Goal: Information Seeking & Learning: Learn about a topic

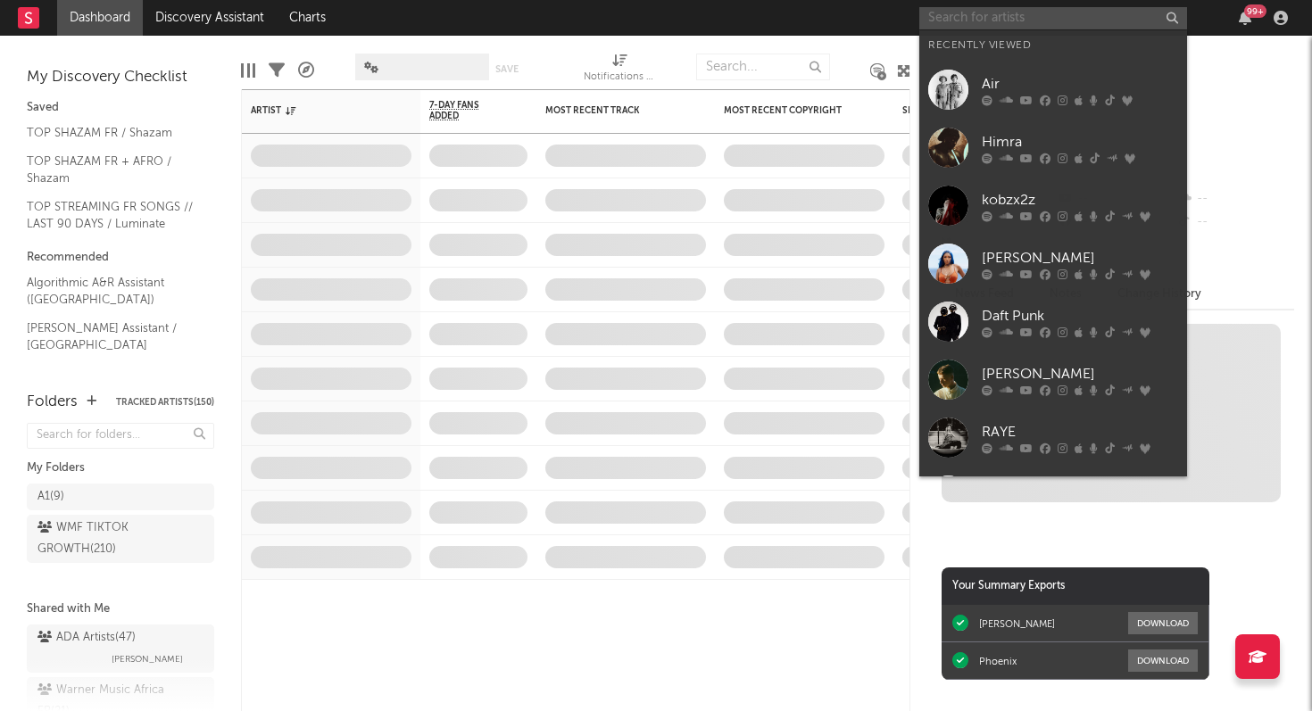
click at [987, 22] on input "text" at bounding box center [1053, 18] width 268 height 22
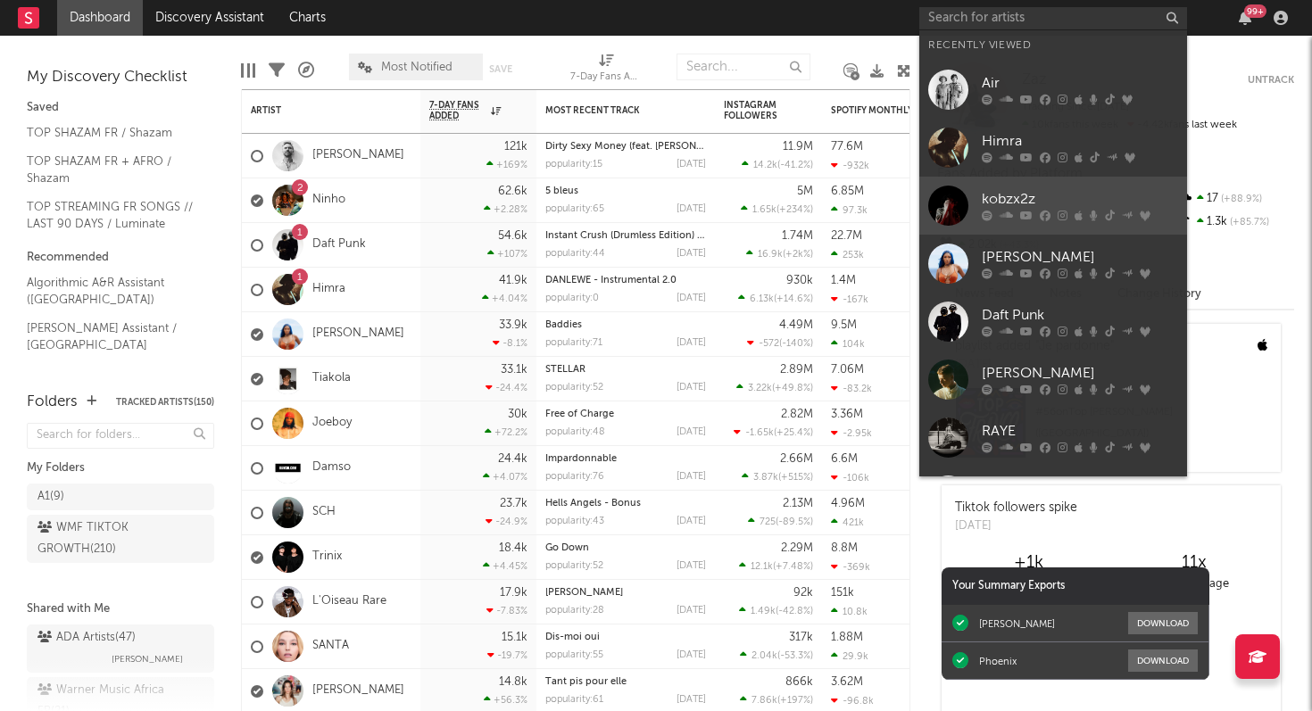
click at [1000, 203] on div "kobzx2z" at bounding box center [1080, 199] width 196 height 21
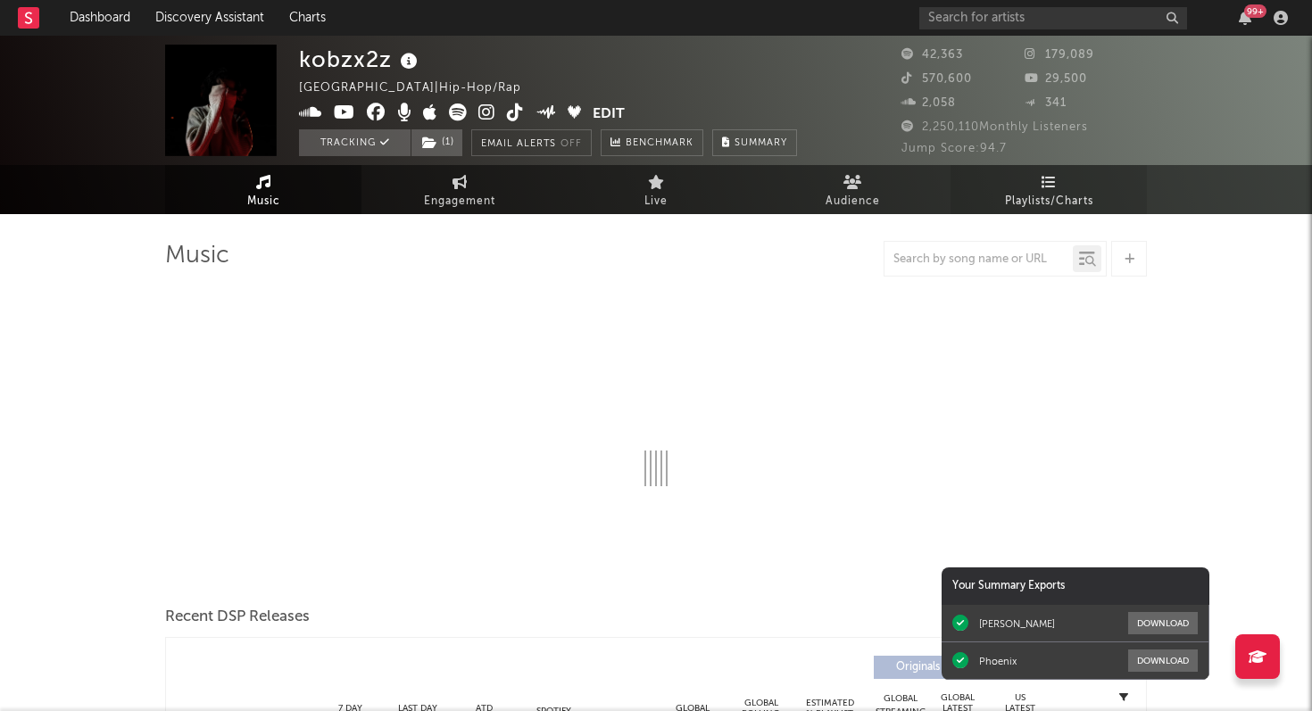
select select "6m"
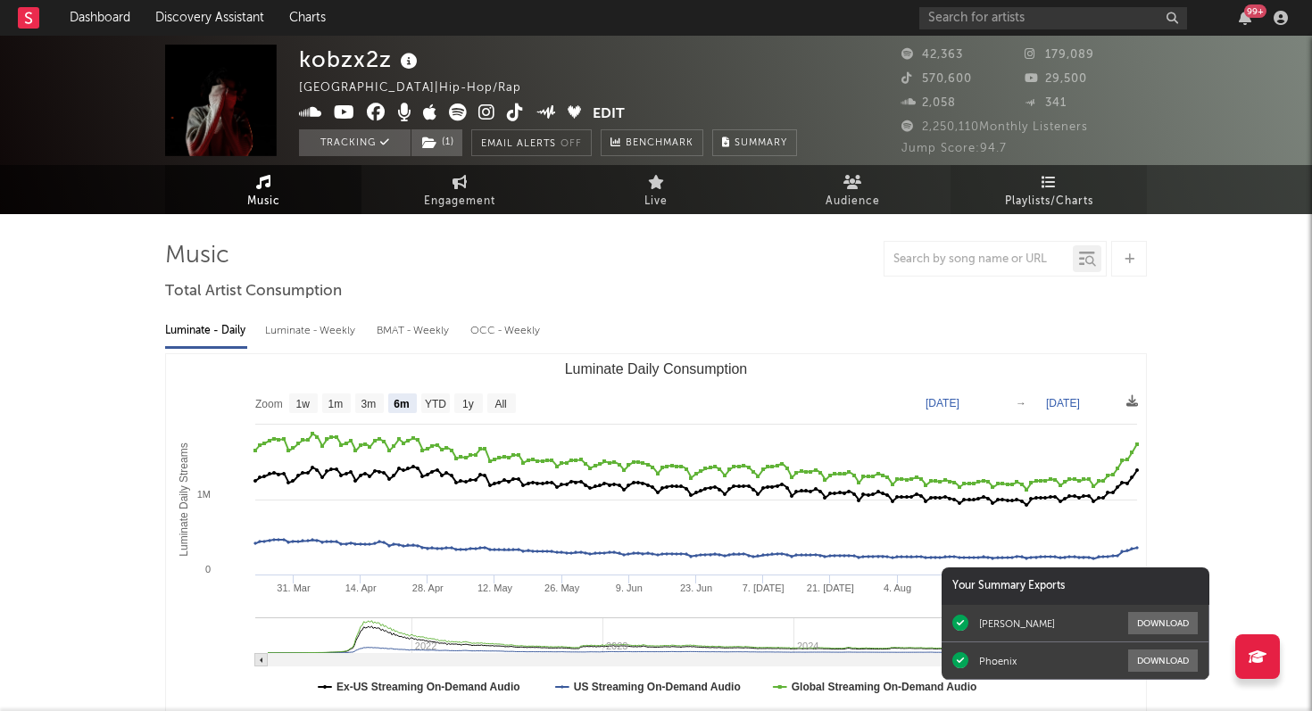
click at [1053, 185] on icon at bounding box center [1049, 182] width 15 height 14
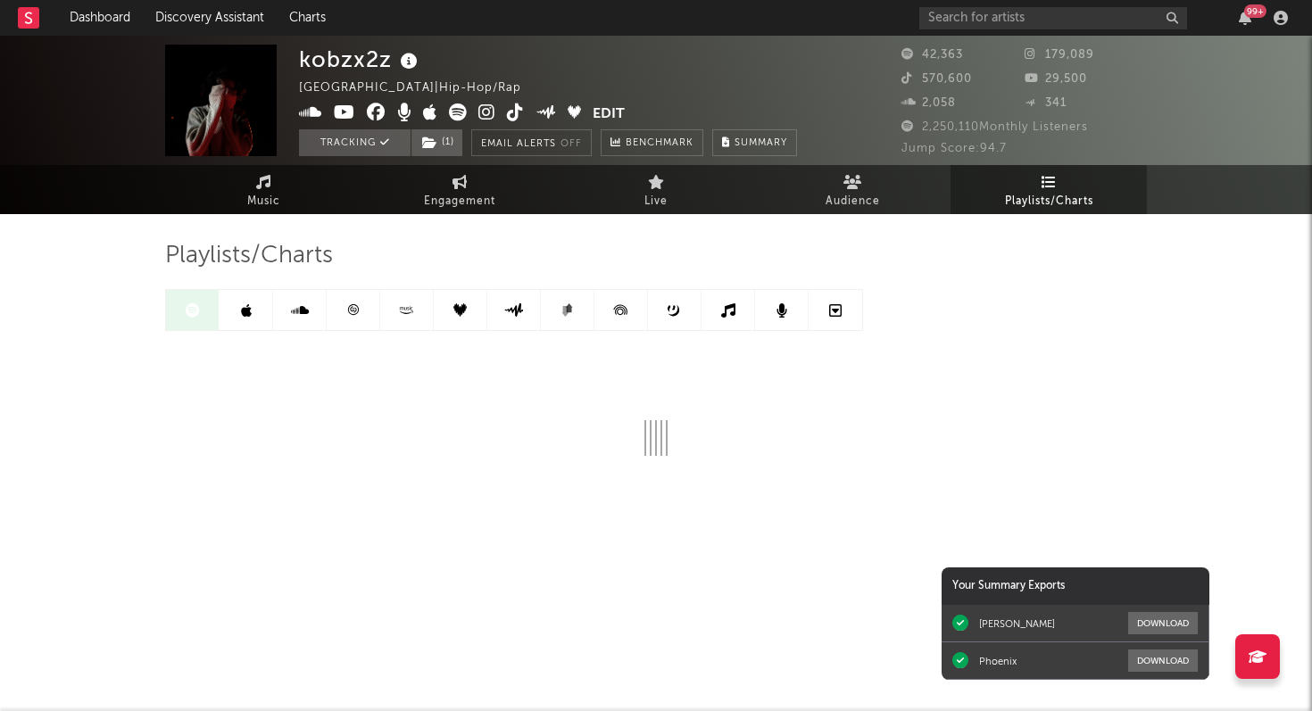
click at [361, 309] on link at bounding box center [354, 310] width 54 height 40
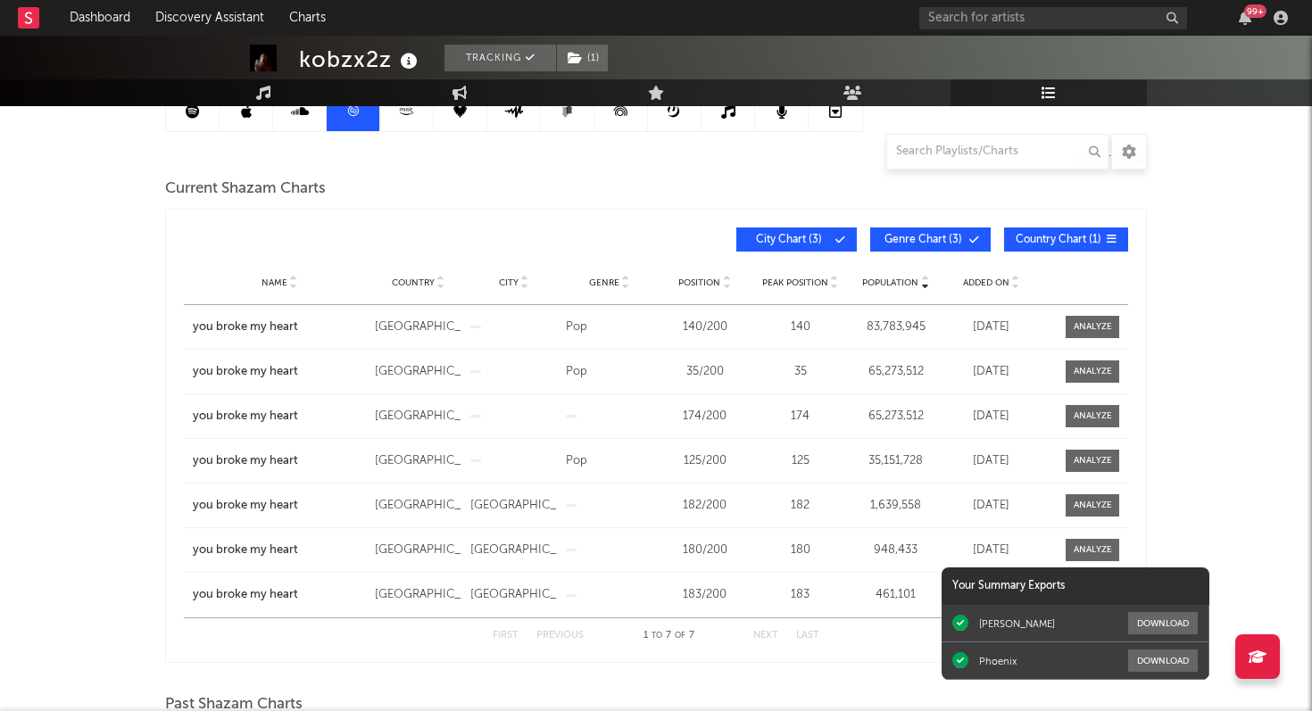
scroll to position [203, 0]
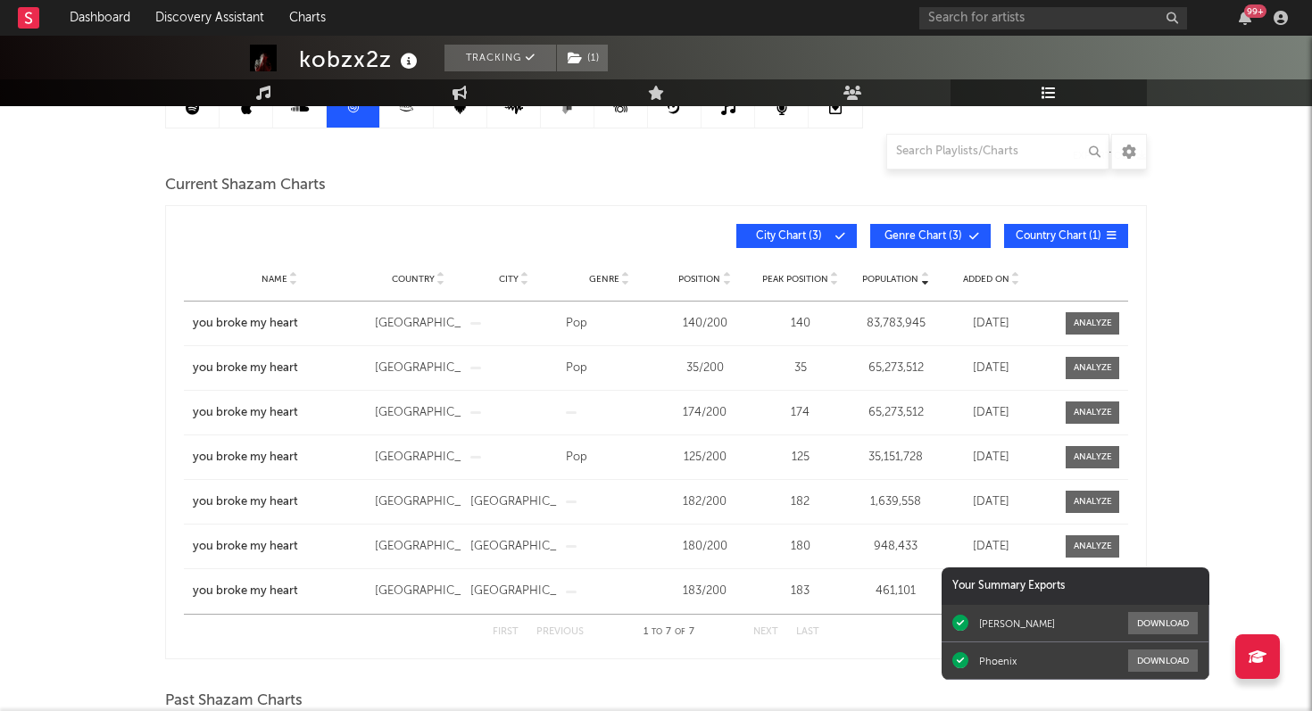
click at [602, 283] on span "Genre" at bounding box center [604, 279] width 30 height 11
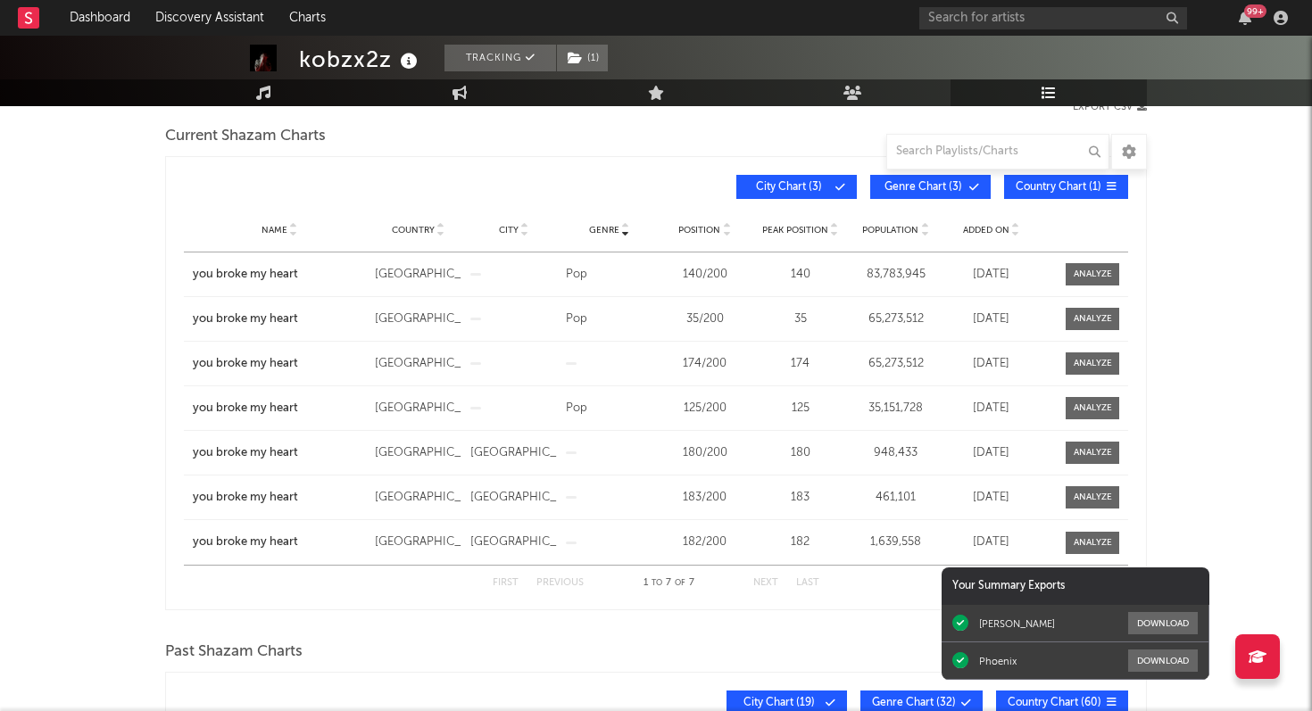
scroll to position [164, 0]
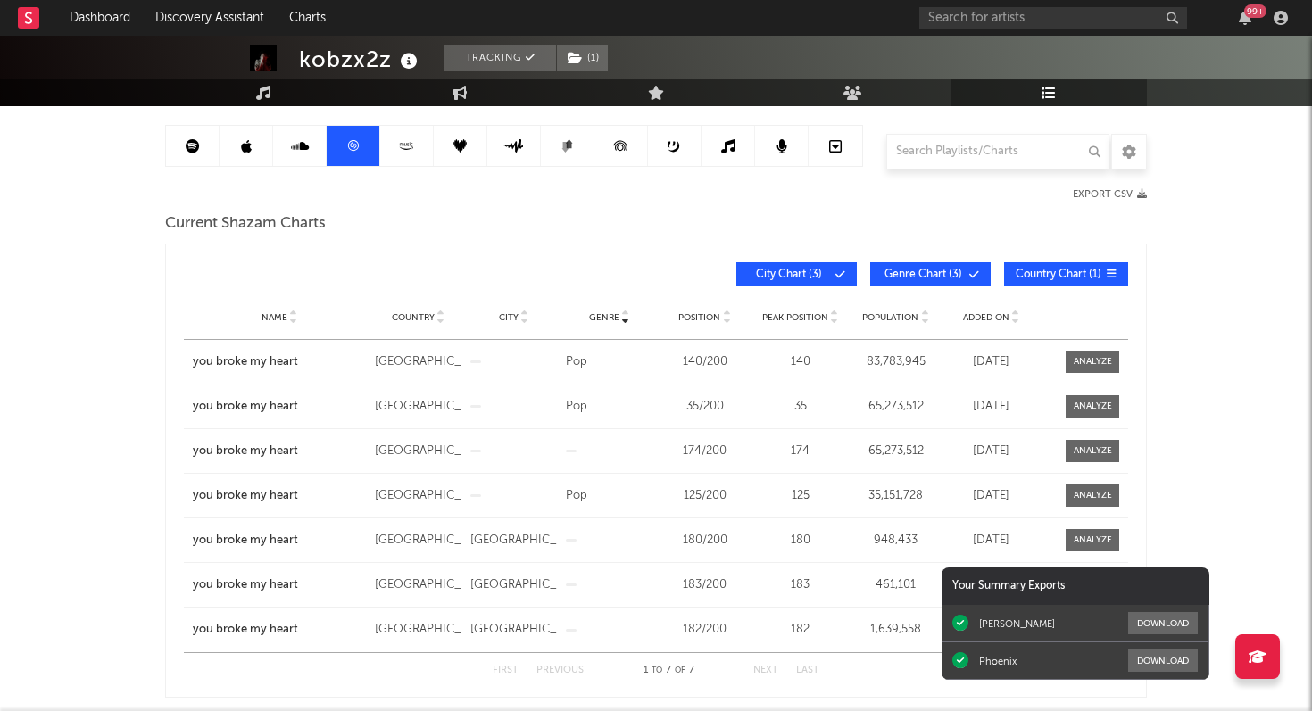
click at [184, 159] on link at bounding box center [193, 146] width 54 height 40
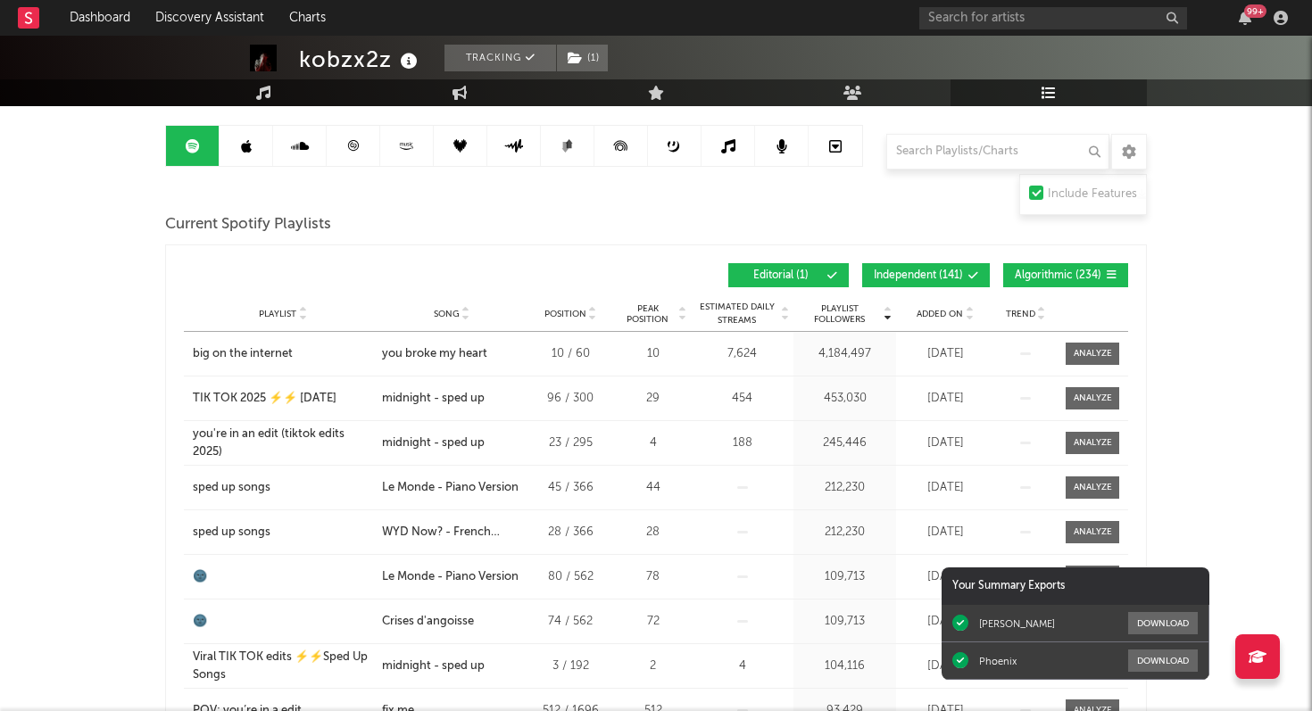
click at [943, 311] on span "Added On" at bounding box center [940, 314] width 46 height 11
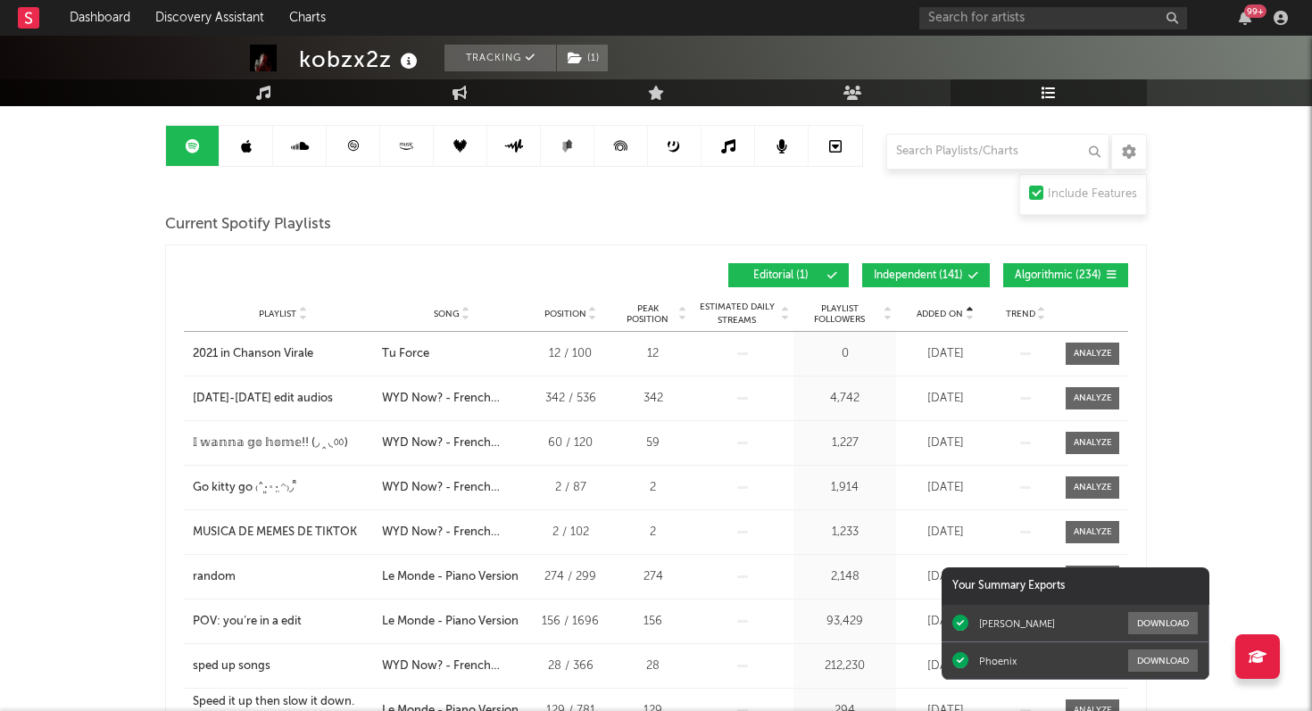
click at [942, 311] on span "Added On" at bounding box center [940, 314] width 46 height 11
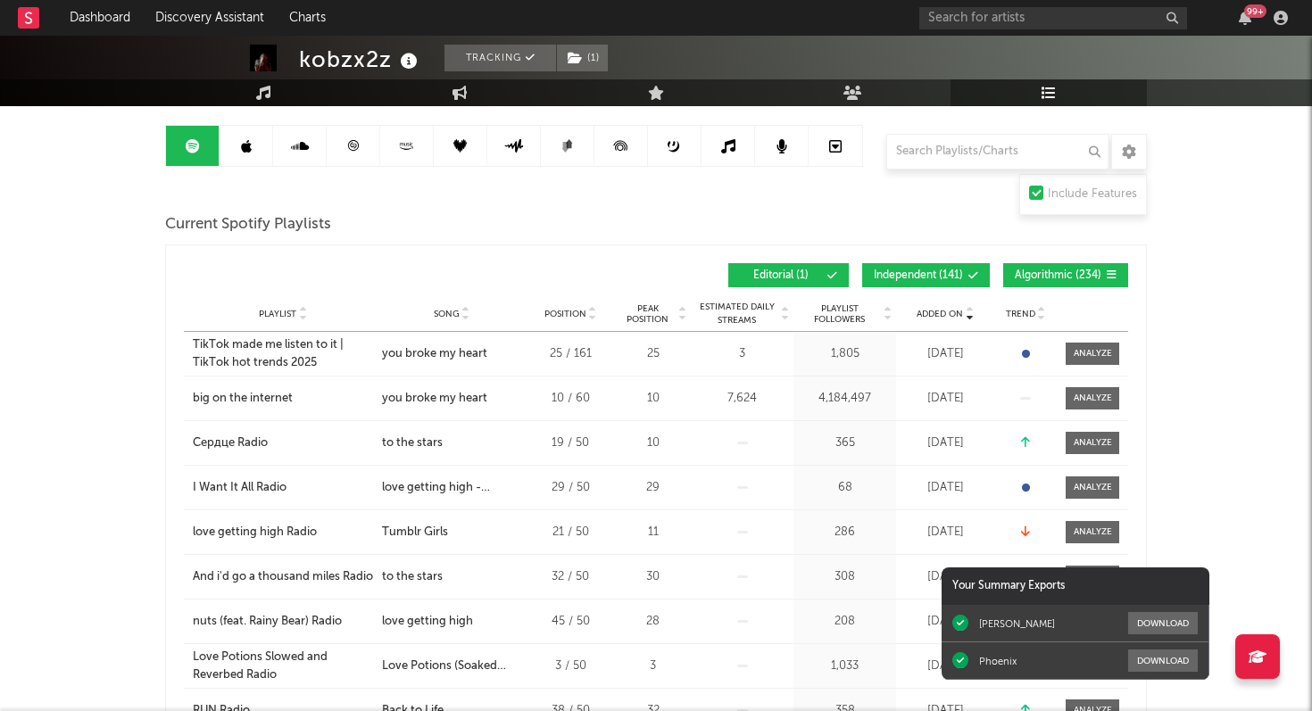
click at [355, 150] on icon at bounding box center [353, 145] width 11 height 11
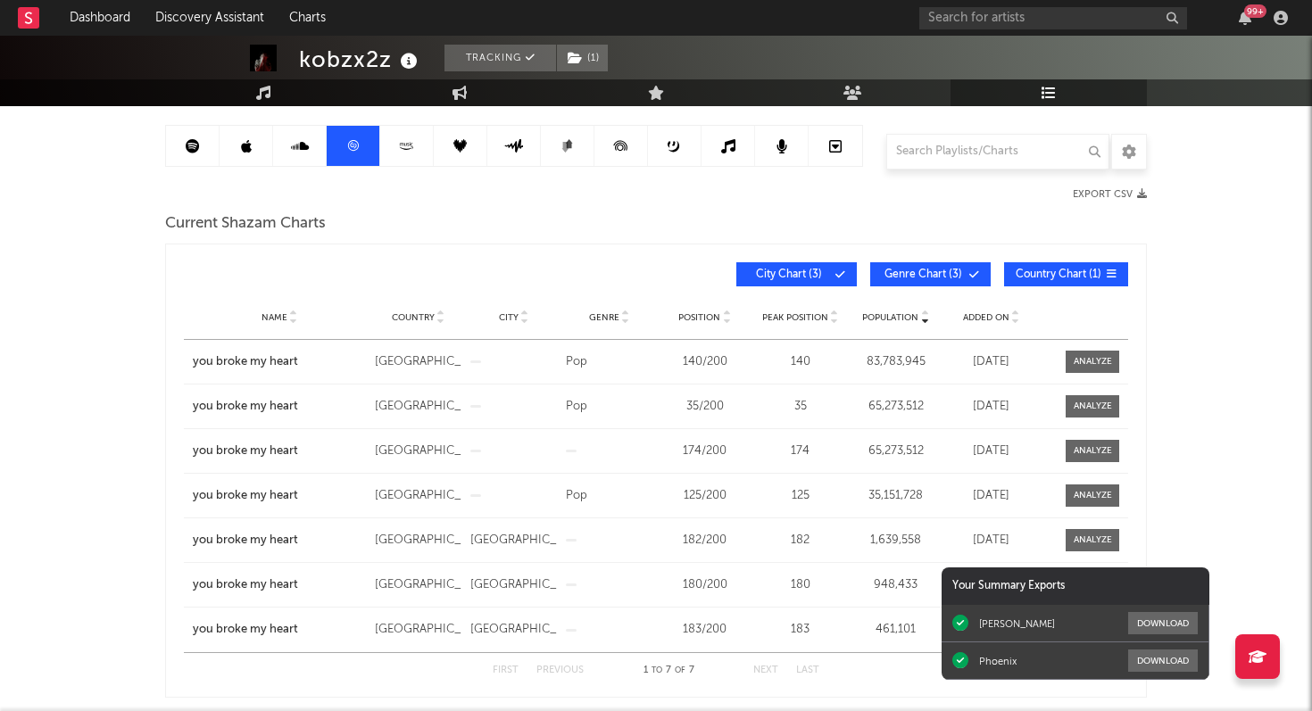
click at [817, 273] on span "City Chart ( 3 )" at bounding box center [789, 275] width 82 height 11
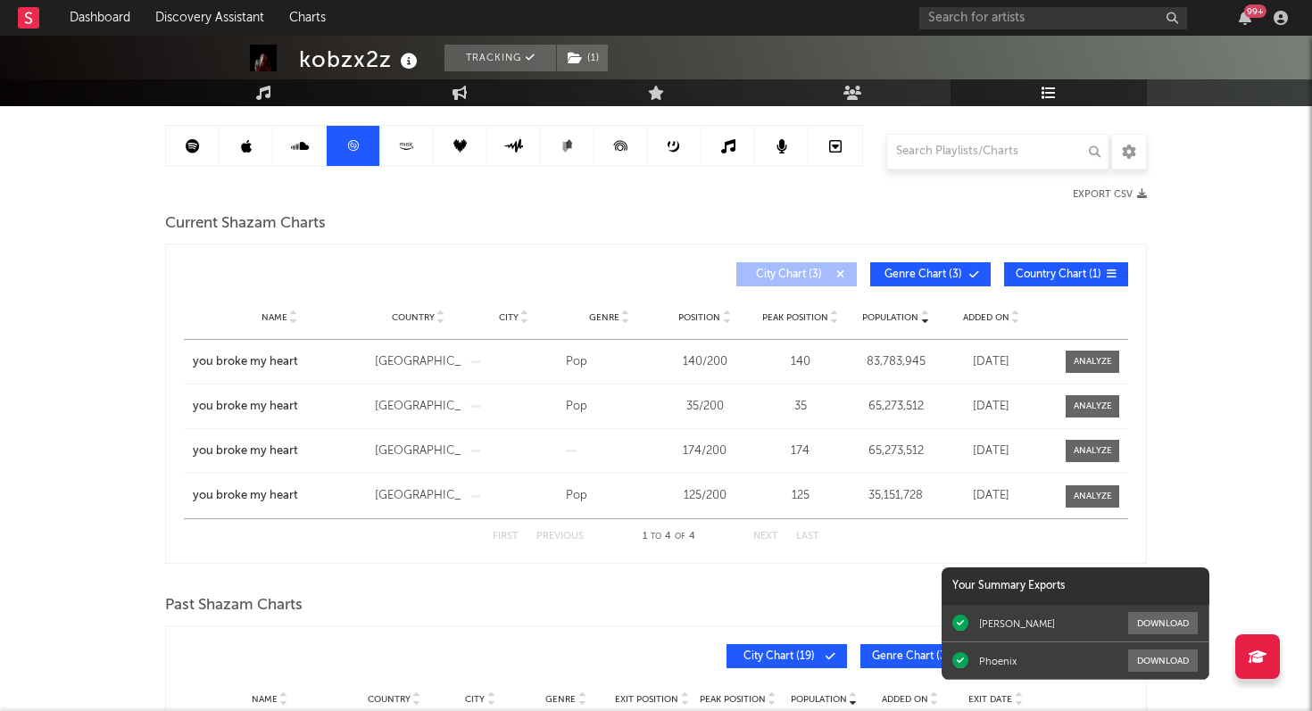
click at [606, 317] on span "Genre" at bounding box center [604, 317] width 30 height 11
click at [718, 314] on span "Position" at bounding box center [699, 317] width 42 height 11
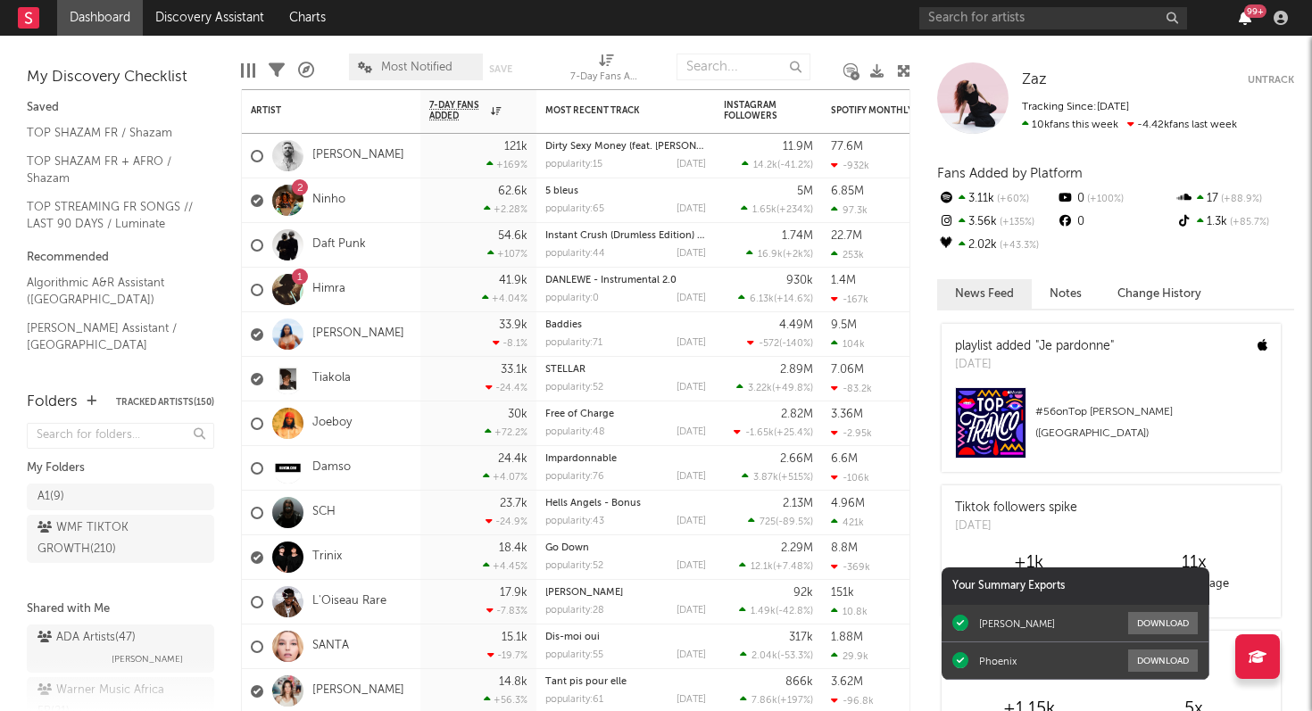
click at [1247, 17] on icon "button" at bounding box center [1245, 18] width 12 height 14
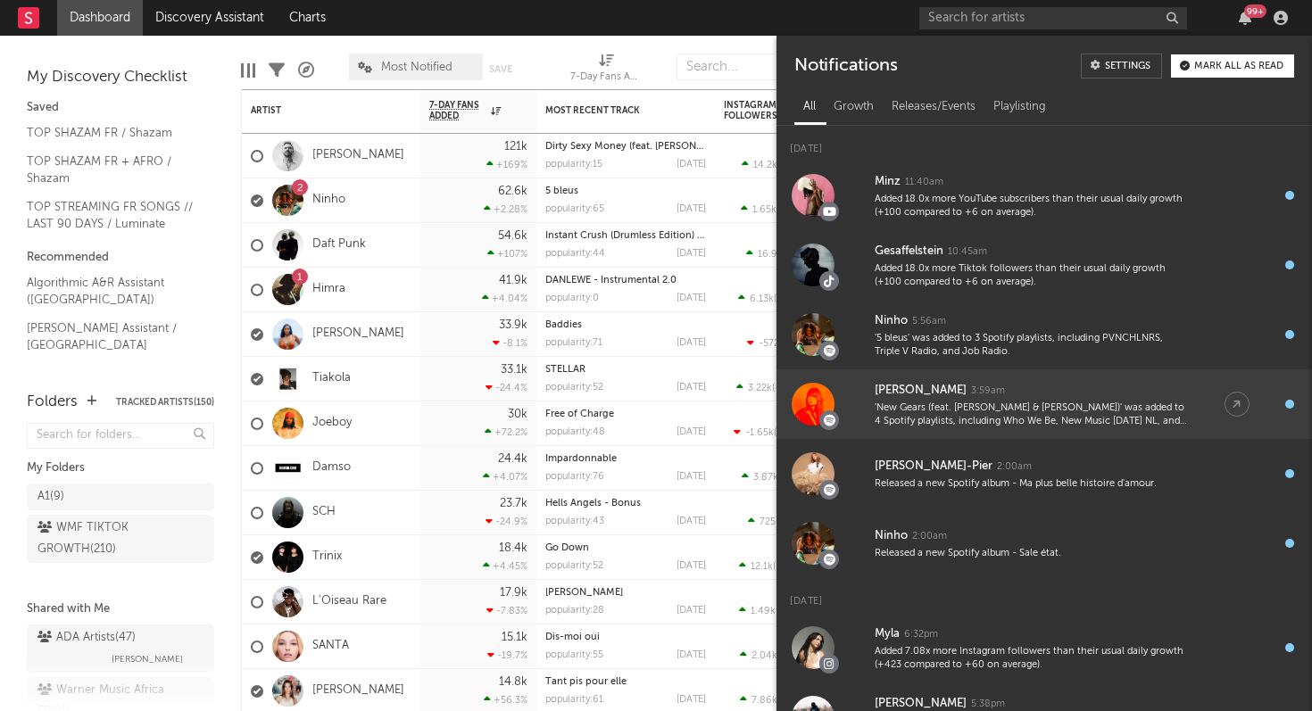
click at [938, 396] on div "[PERSON_NAME]" at bounding box center [921, 390] width 92 height 21
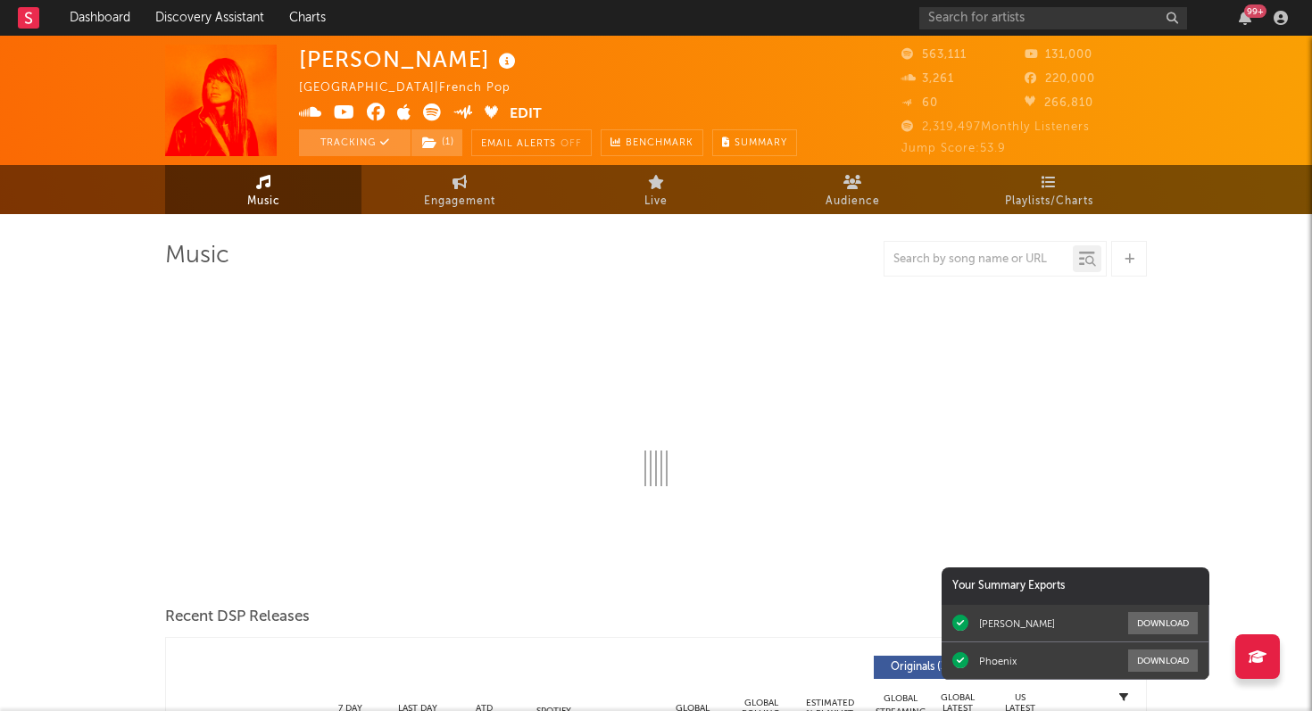
select select "6m"
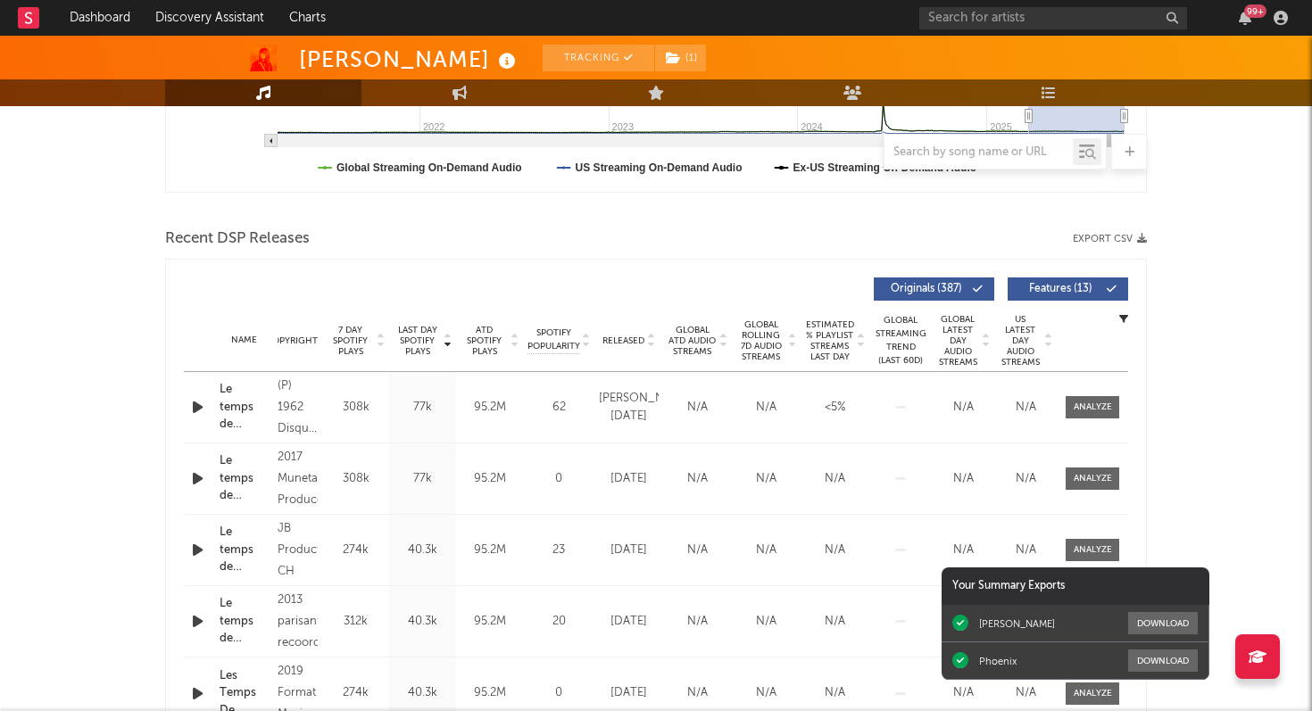
scroll to position [553, 0]
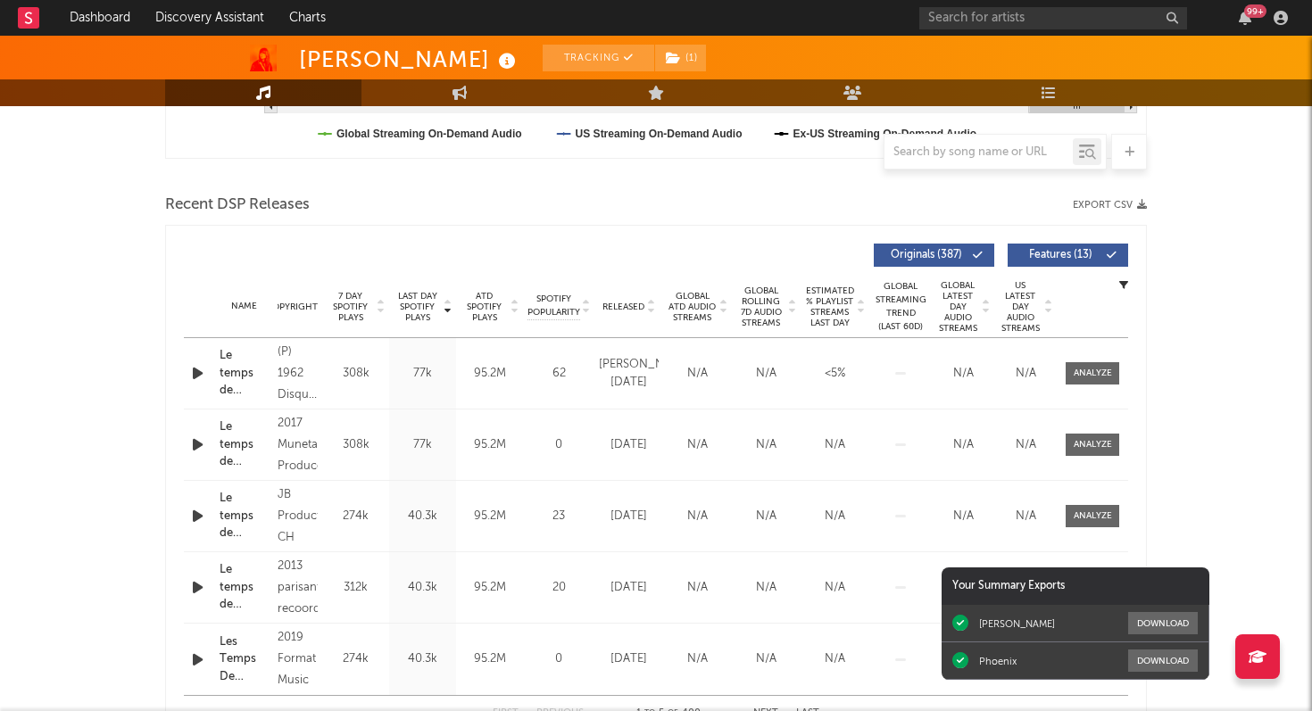
click at [623, 304] on span "Released" at bounding box center [624, 307] width 42 height 11
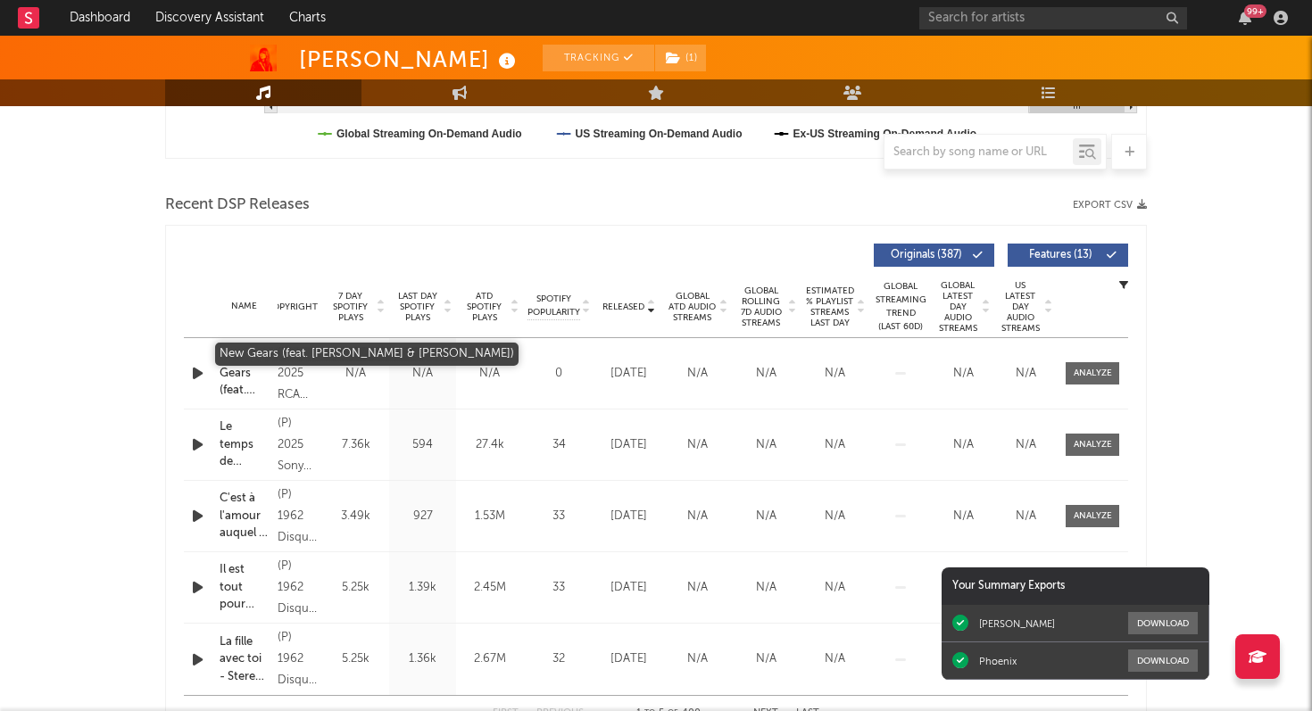
click at [230, 372] on div "New Gears (feat. Vybz Kartel & Françoise Hardy)" at bounding box center [244, 373] width 49 height 53
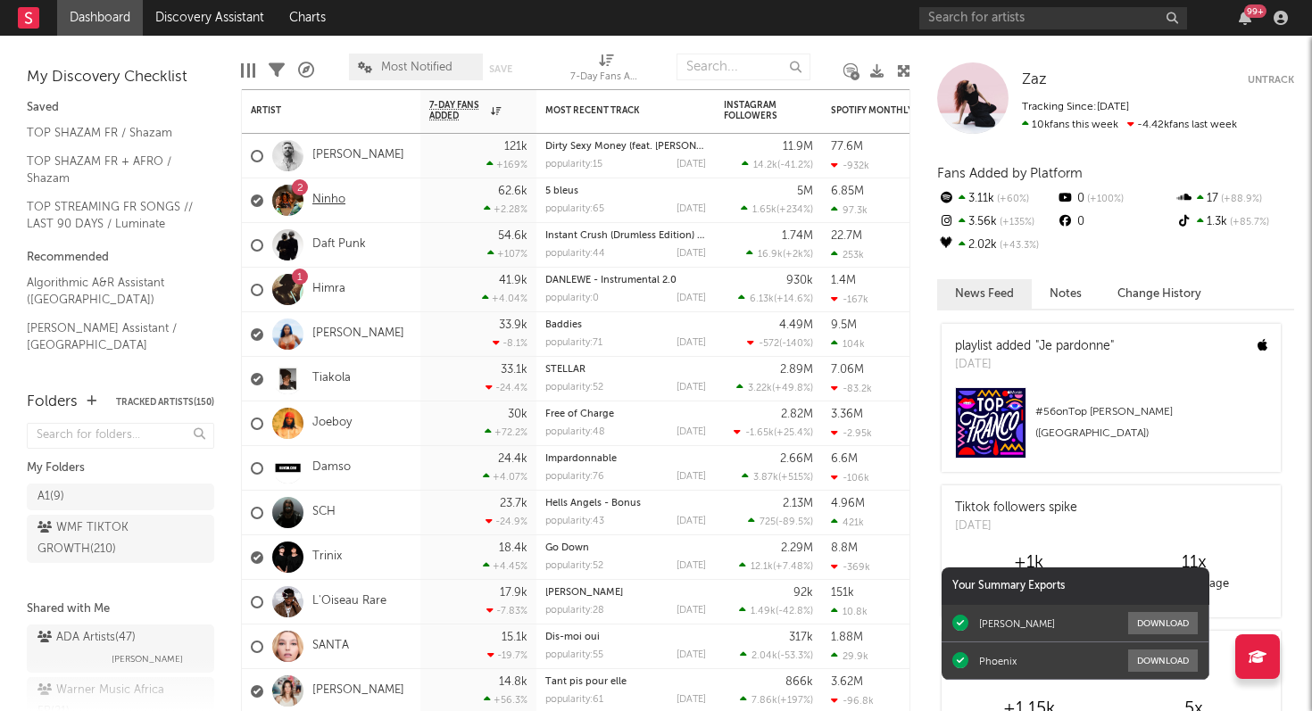
click at [327, 195] on link "Ninho" at bounding box center [328, 200] width 33 height 15
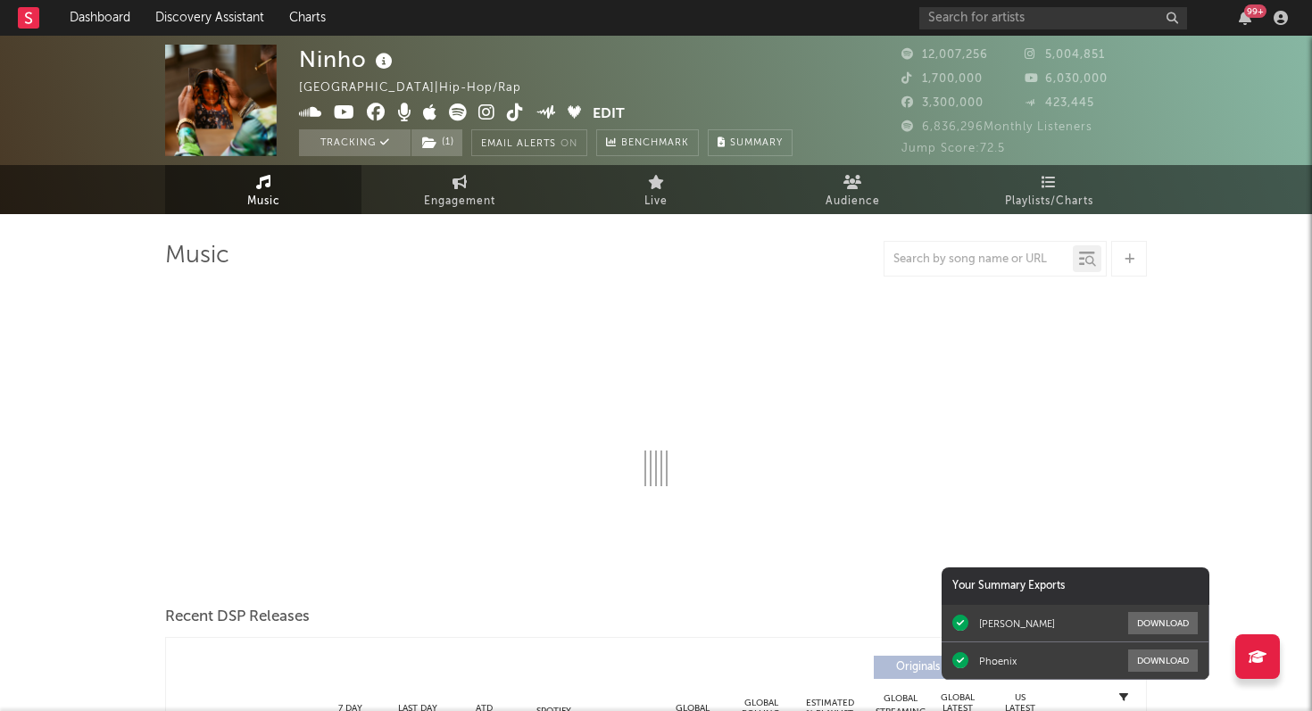
select select "6m"
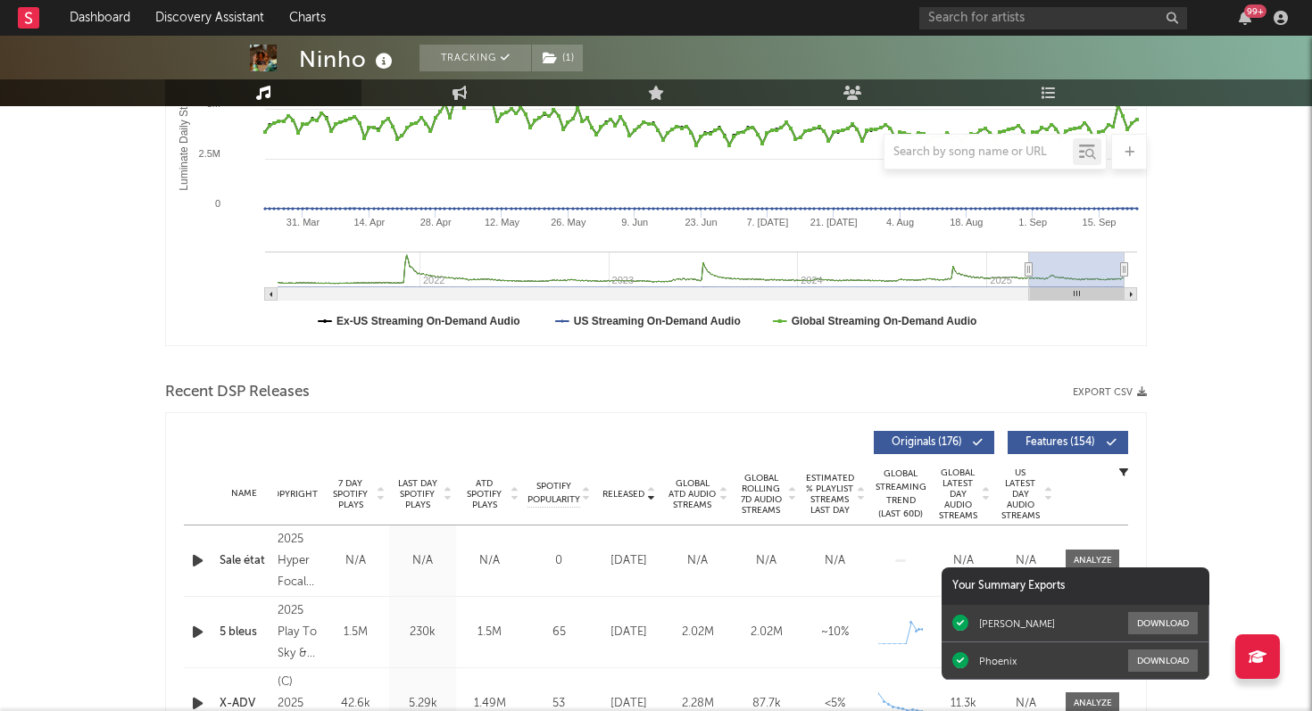
scroll to position [352, 0]
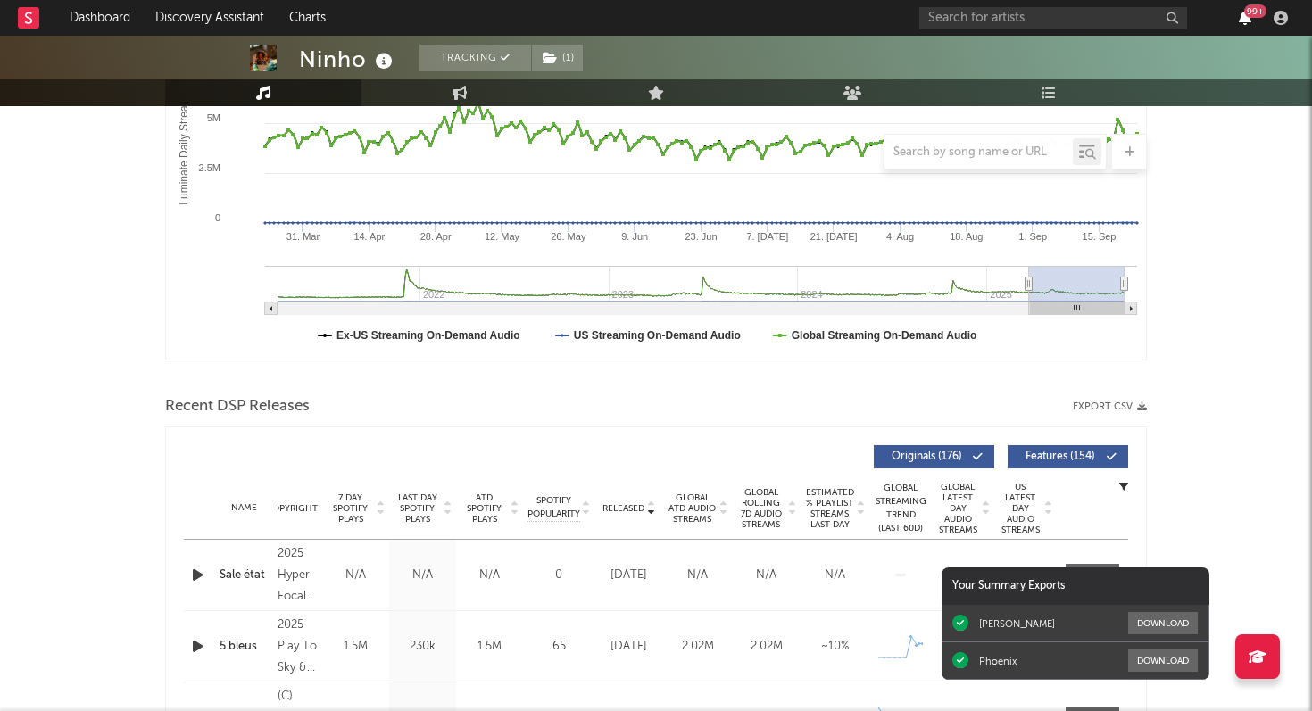
click at [1242, 19] on icon "button" at bounding box center [1245, 18] width 12 height 14
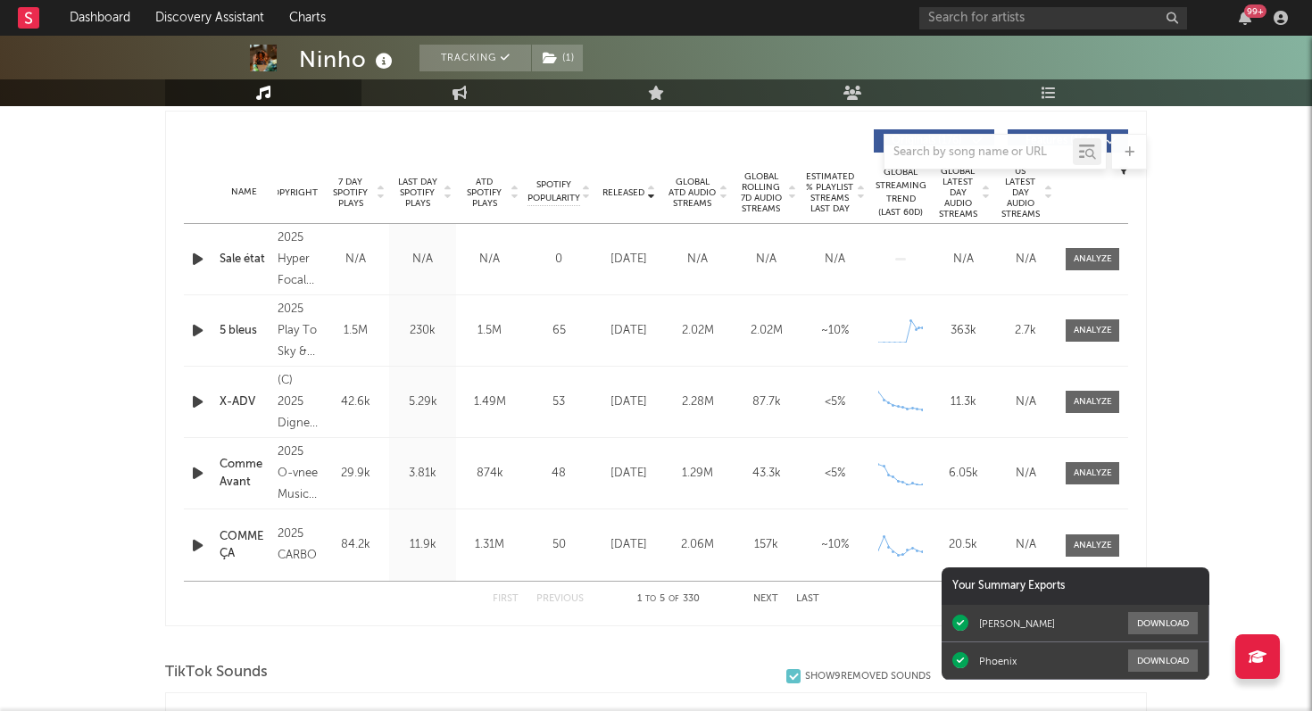
scroll to position [0, 0]
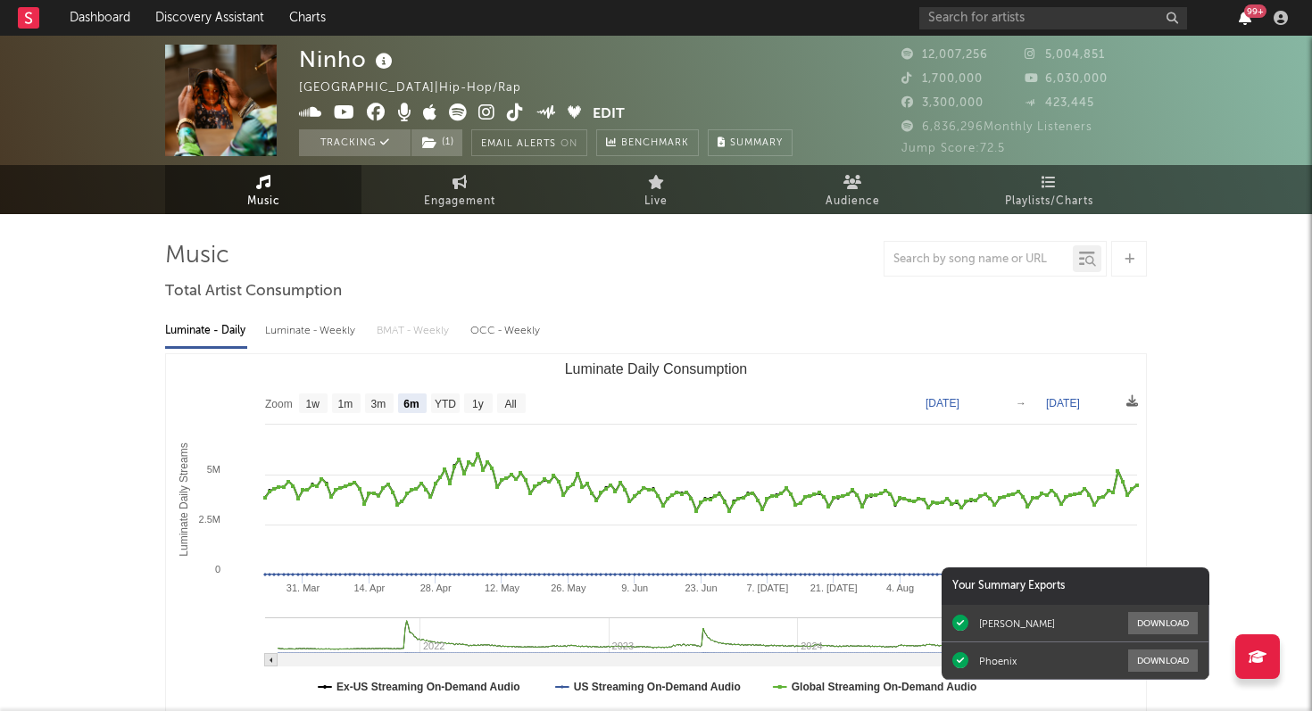
click at [1244, 19] on icon "button" at bounding box center [1245, 18] width 12 height 14
